Goal: Obtain resource: Download file/media

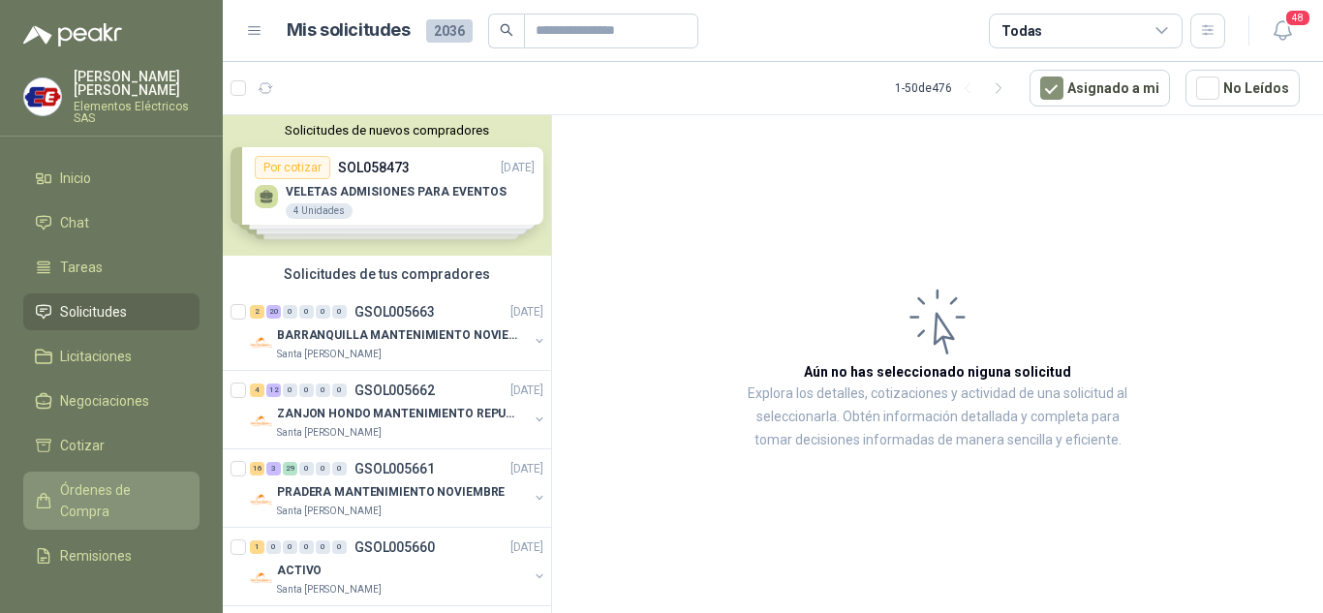
click at [83, 480] on span "Órdenes de Compra" at bounding box center [120, 500] width 121 height 43
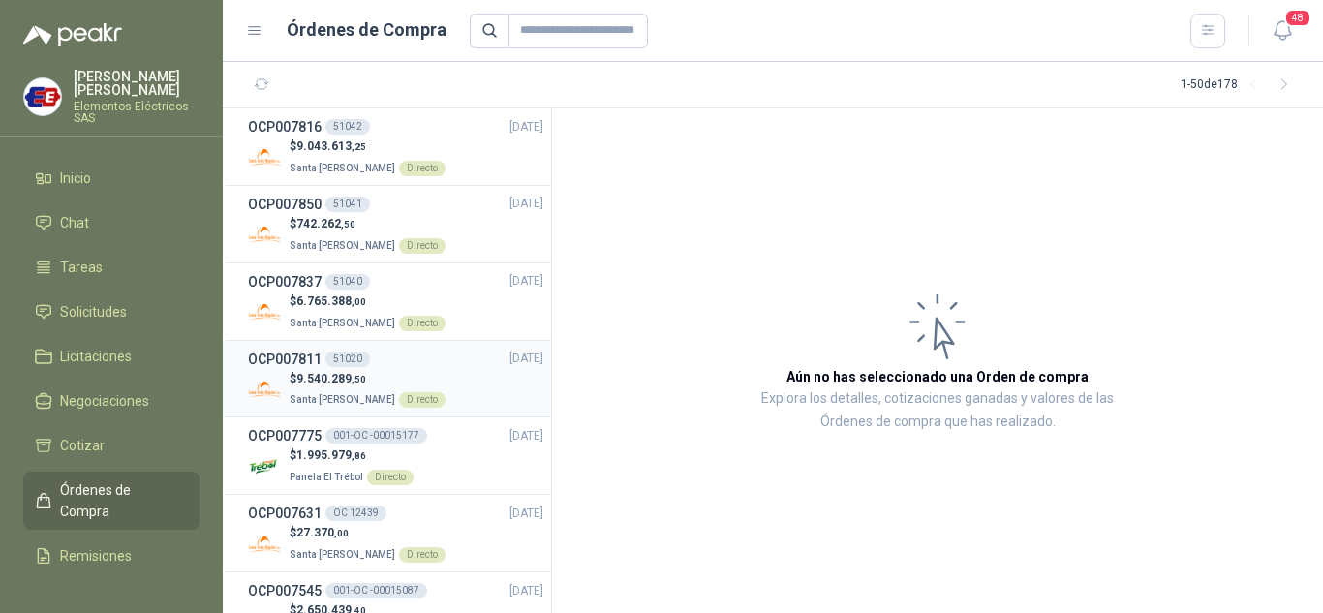
click at [325, 371] on p "$ 9.540.289 ,50" at bounding box center [368, 379] width 156 height 18
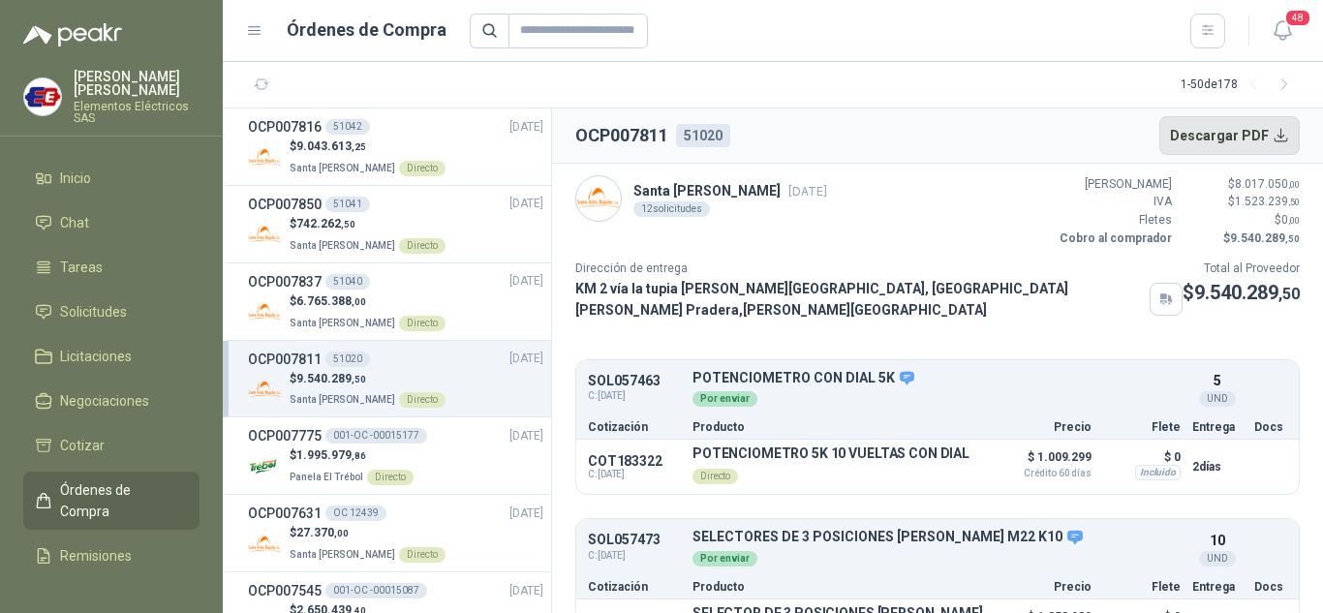
click at [1214, 134] on button "Descargar PDF" at bounding box center [1229, 135] width 141 height 39
click at [345, 148] on span "9.043.613 ,25" at bounding box center [331, 146] width 70 height 14
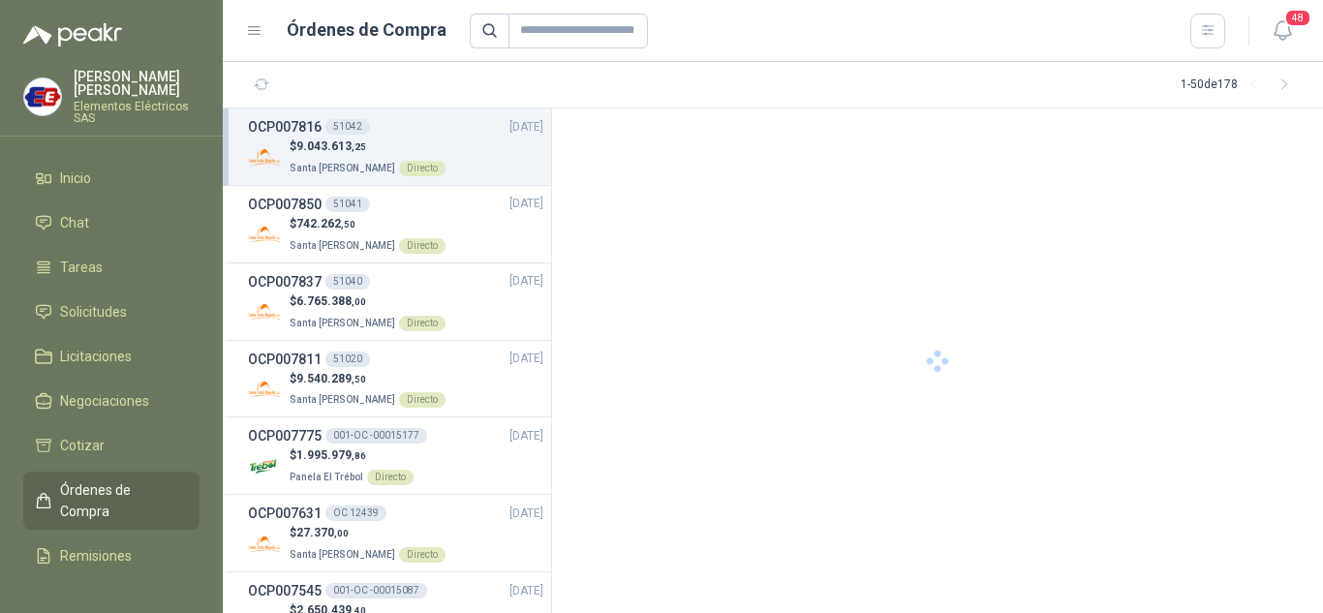
click at [345, 148] on span "9.043.613 ,25" at bounding box center [331, 146] width 70 height 14
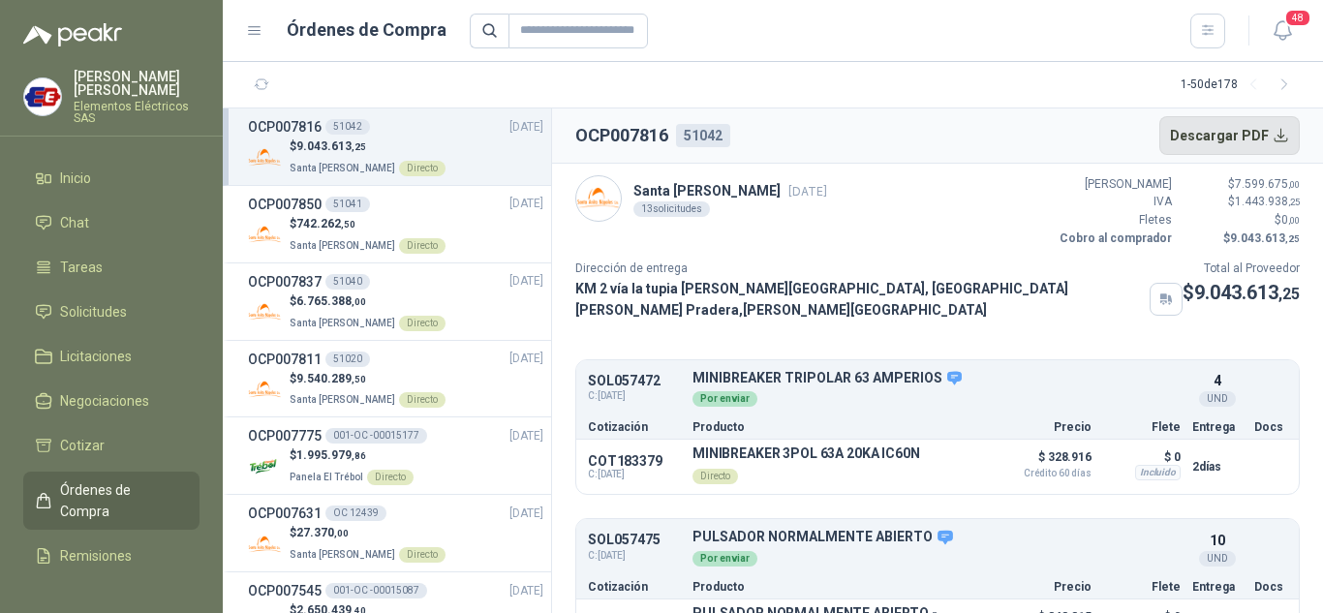
click at [1194, 137] on button "Descargar PDF" at bounding box center [1229, 135] width 141 height 39
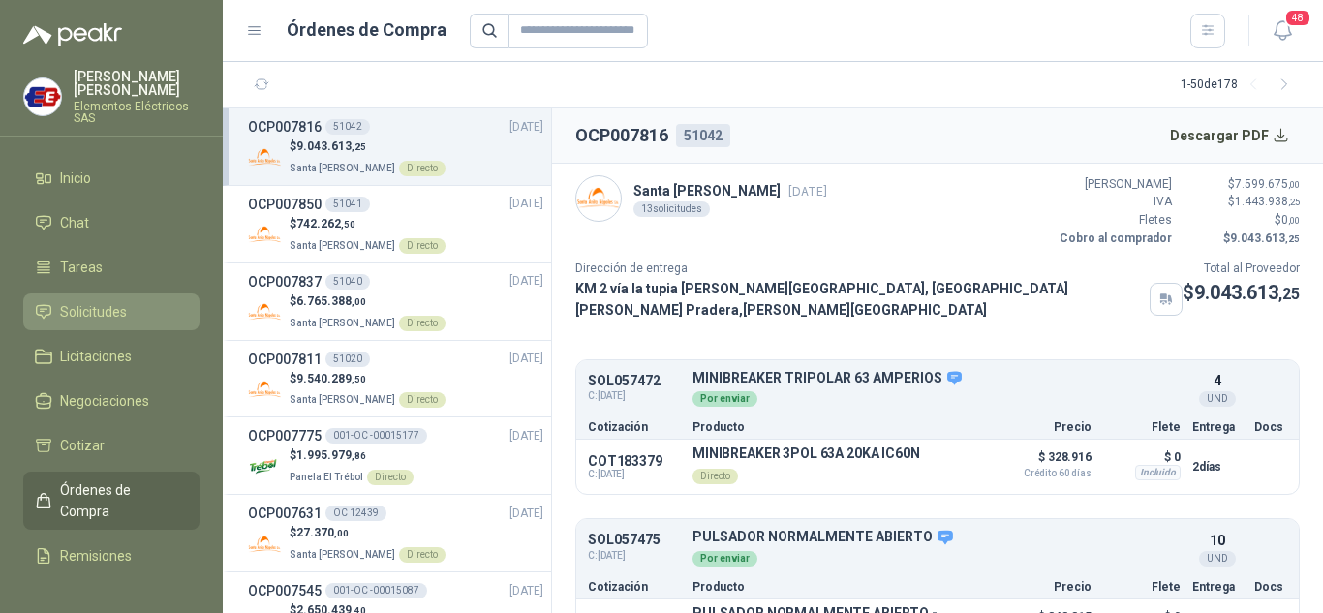
click at [78, 302] on span "Solicitudes" at bounding box center [93, 311] width 67 height 21
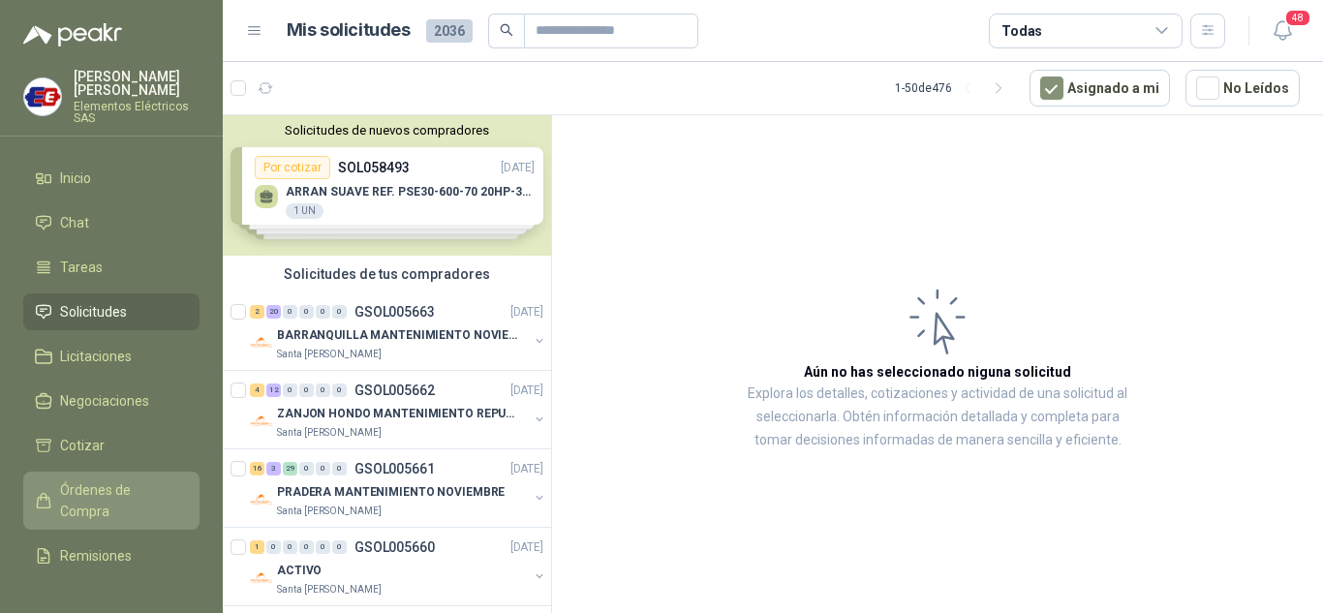
click at [77, 502] on span "Órdenes de Compra" at bounding box center [120, 500] width 121 height 43
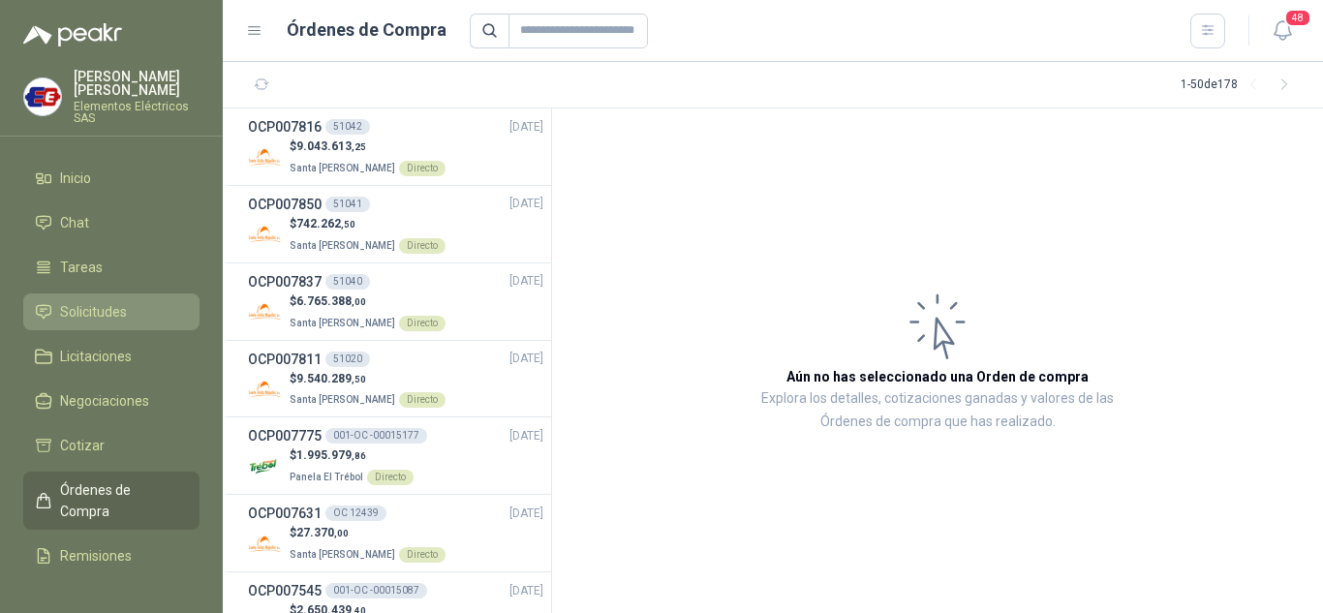
click at [92, 307] on span "Solicitudes" at bounding box center [93, 311] width 67 height 21
